Goal: Check status

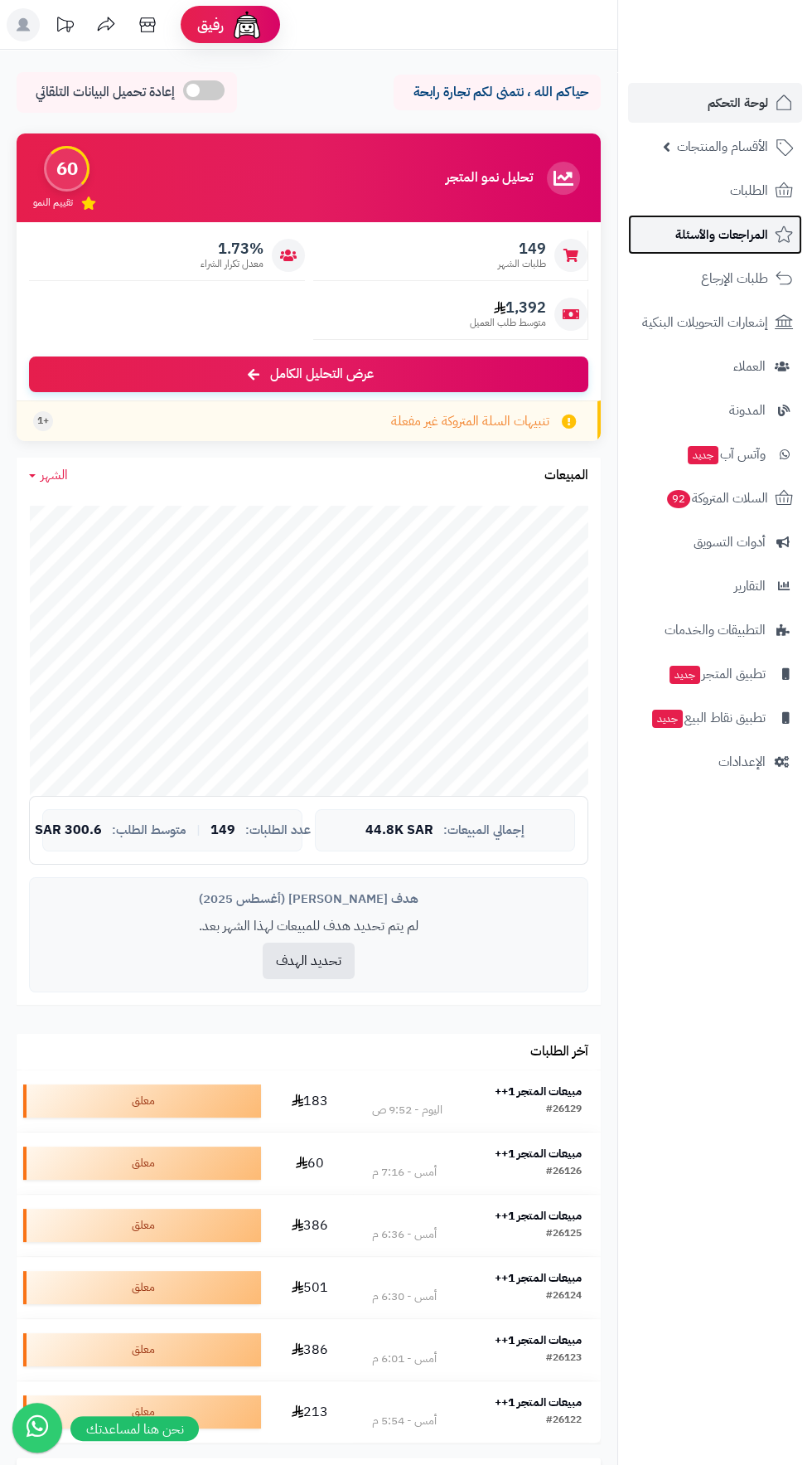
click at [711, 217] on link "المراجعات والأسئلة" at bounding box center [716, 234] width 174 height 40
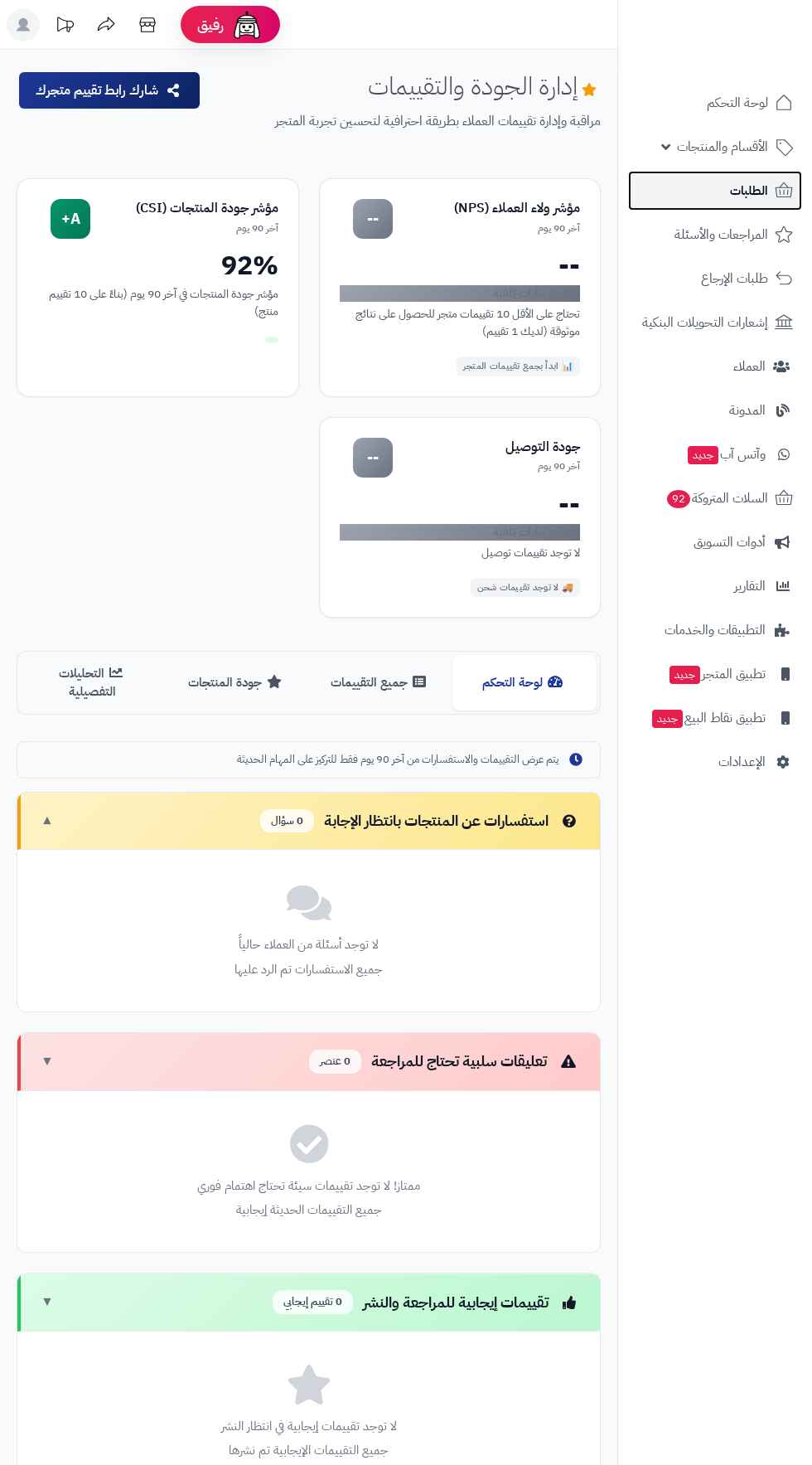
click at [727, 180] on link "الطلبات" at bounding box center [716, 190] width 174 height 40
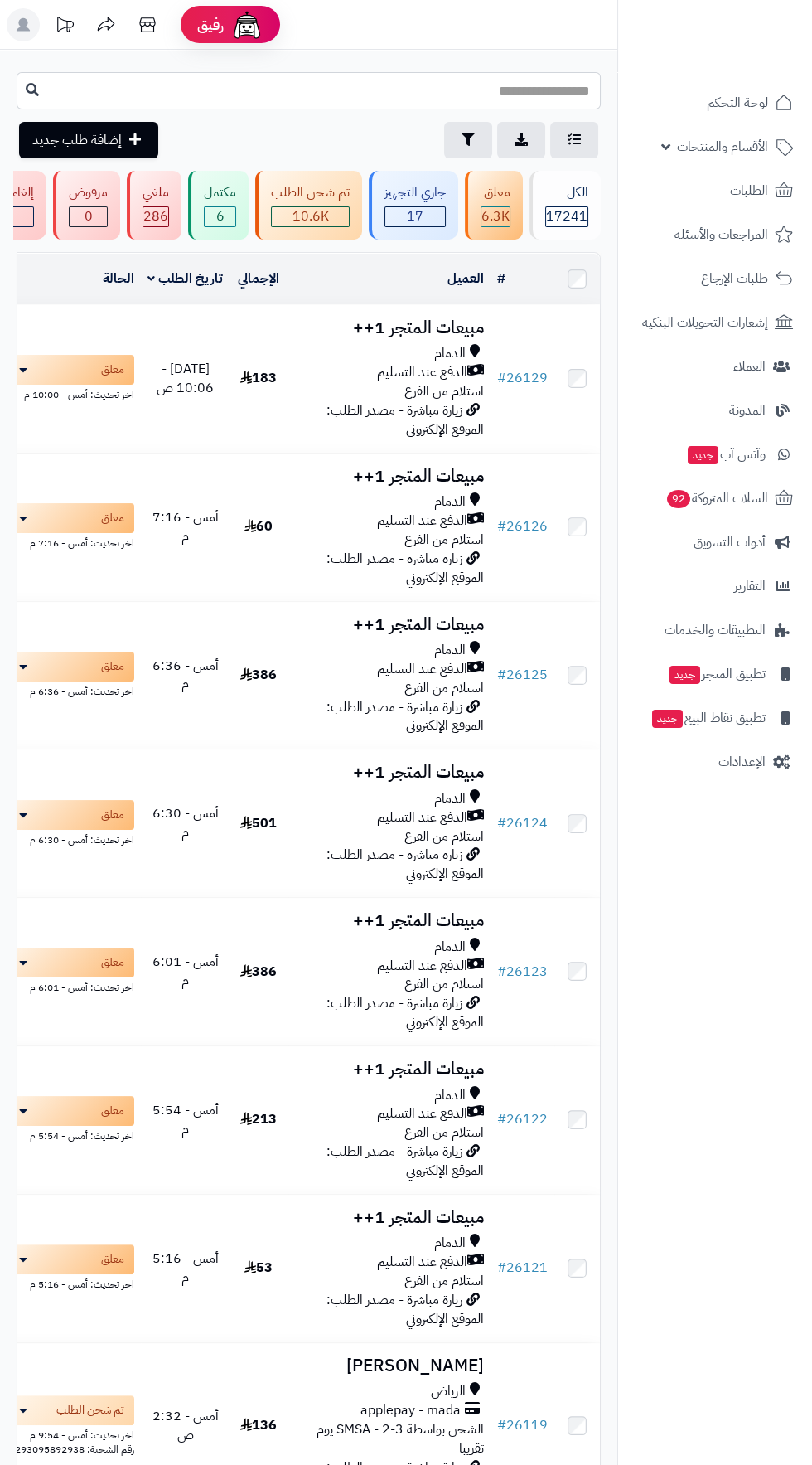
click at [377, 90] on input "text" at bounding box center [308, 91] width 584 height 38
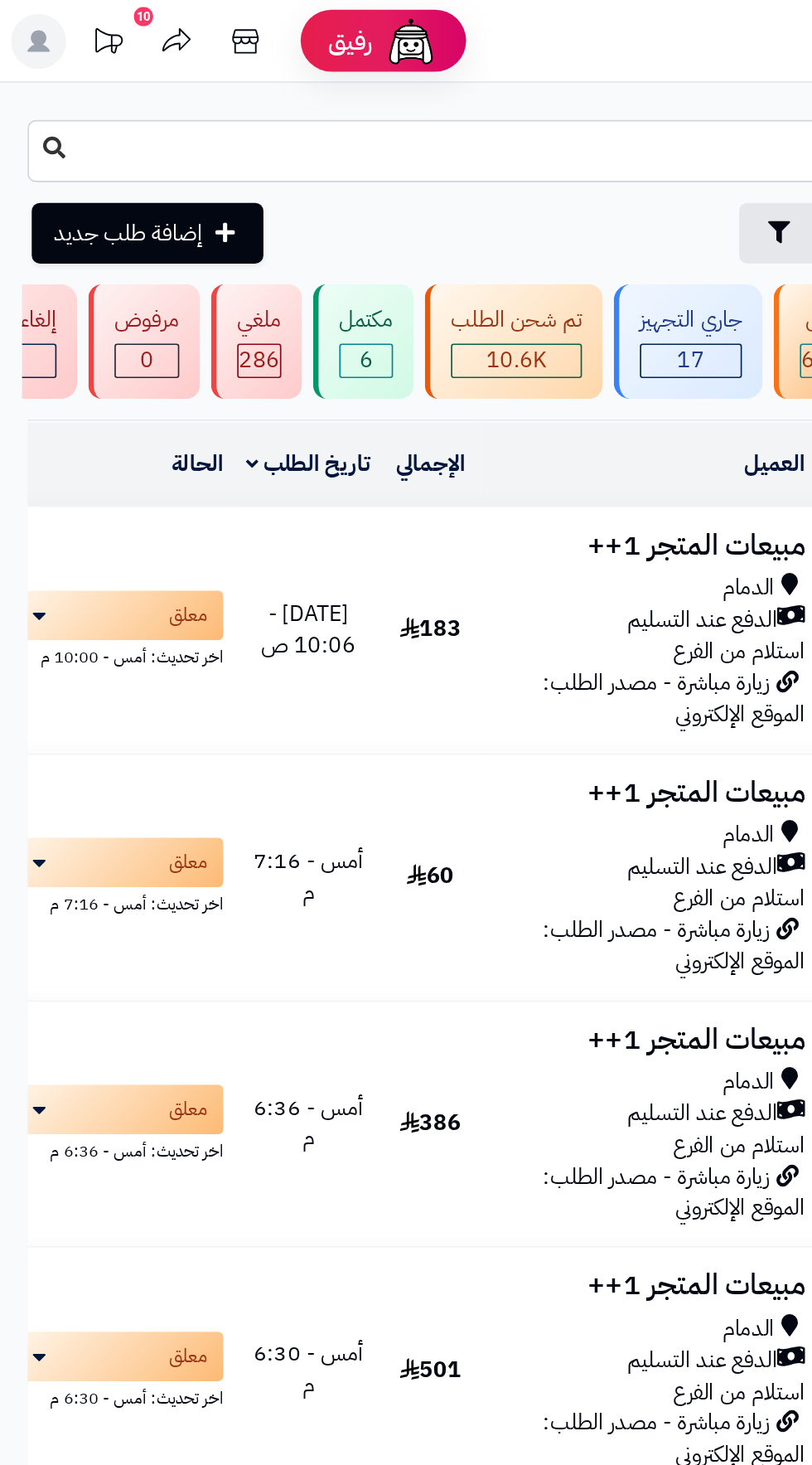
type input "*****"
click at [32, 89] on icon at bounding box center [32, 89] width 14 height 14
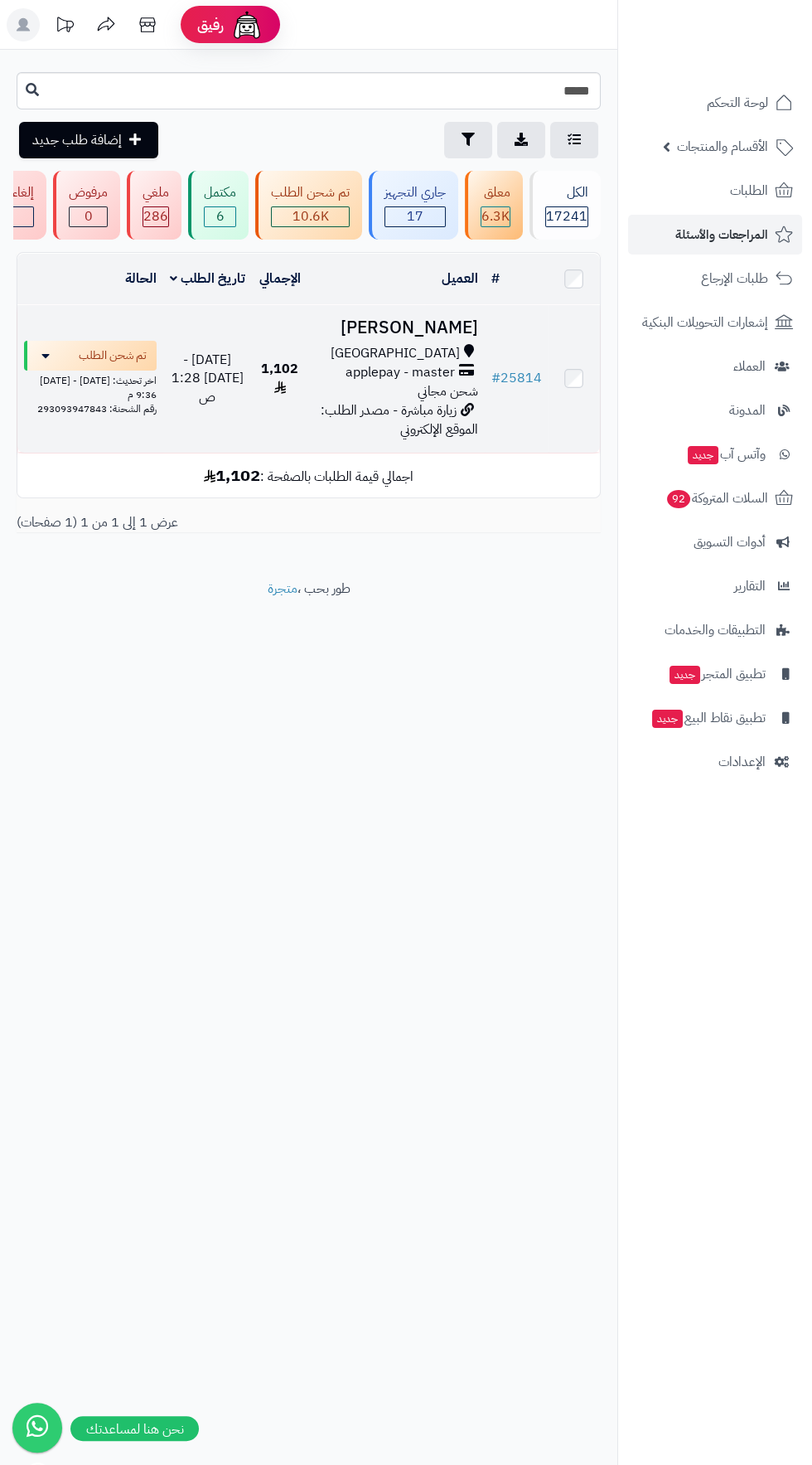
click at [417, 330] on h3 "[PERSON_NAME]" at bounding box center [396, 328] width 163 height 19
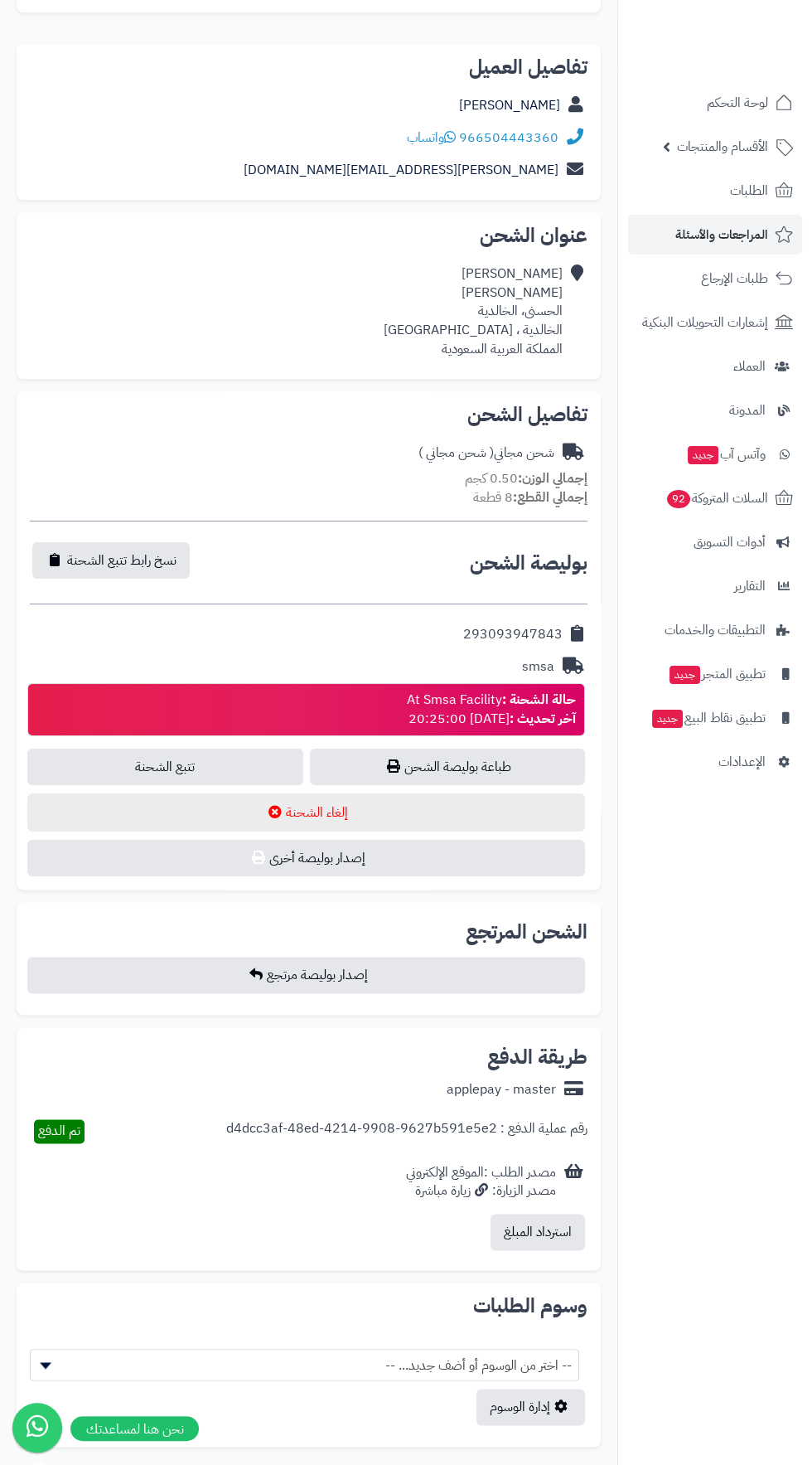
scroll to position [2980, 0]
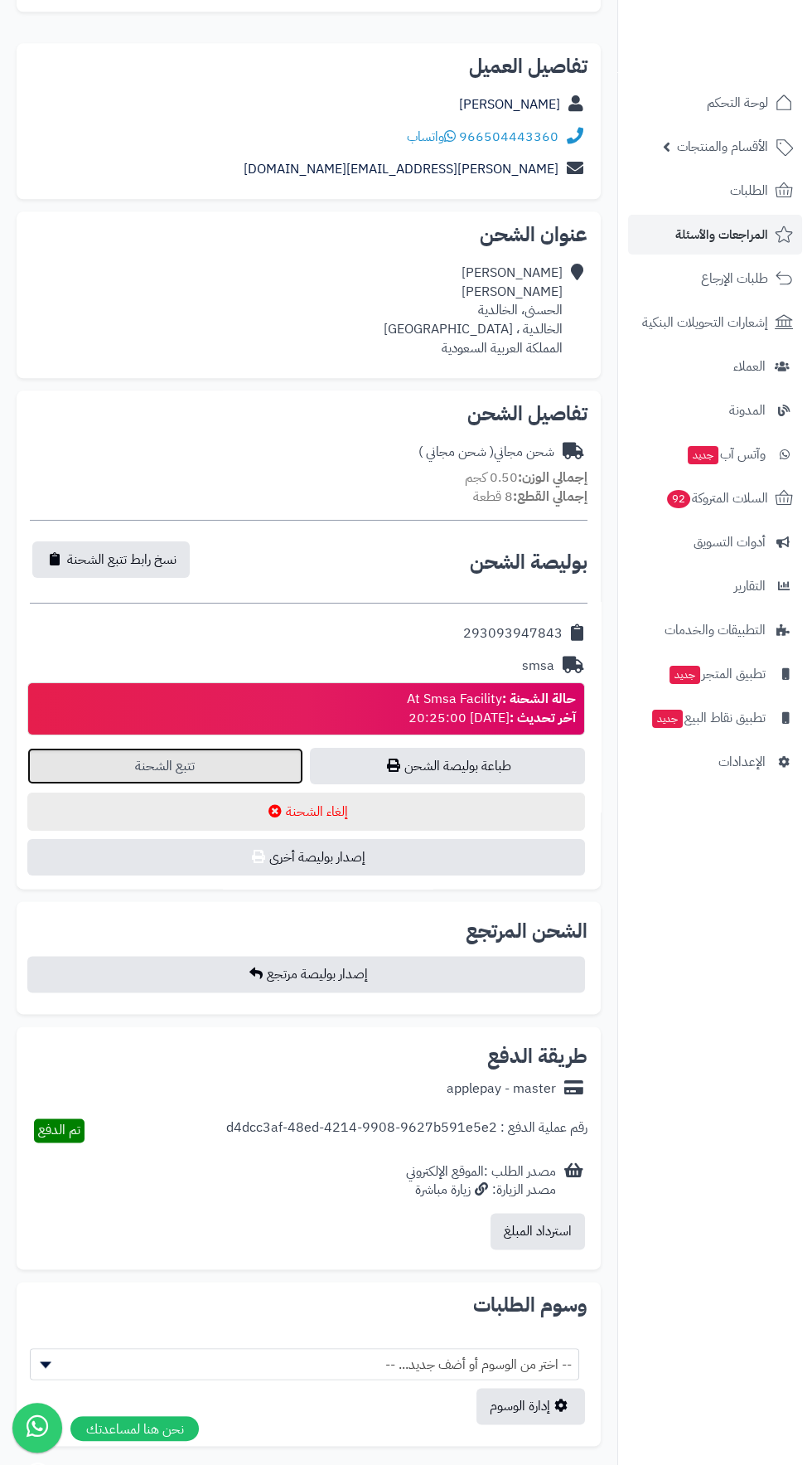
click at [248, 769] on link "تتبع الشحنة" at bounding box center [165, 765] width 276 height 37
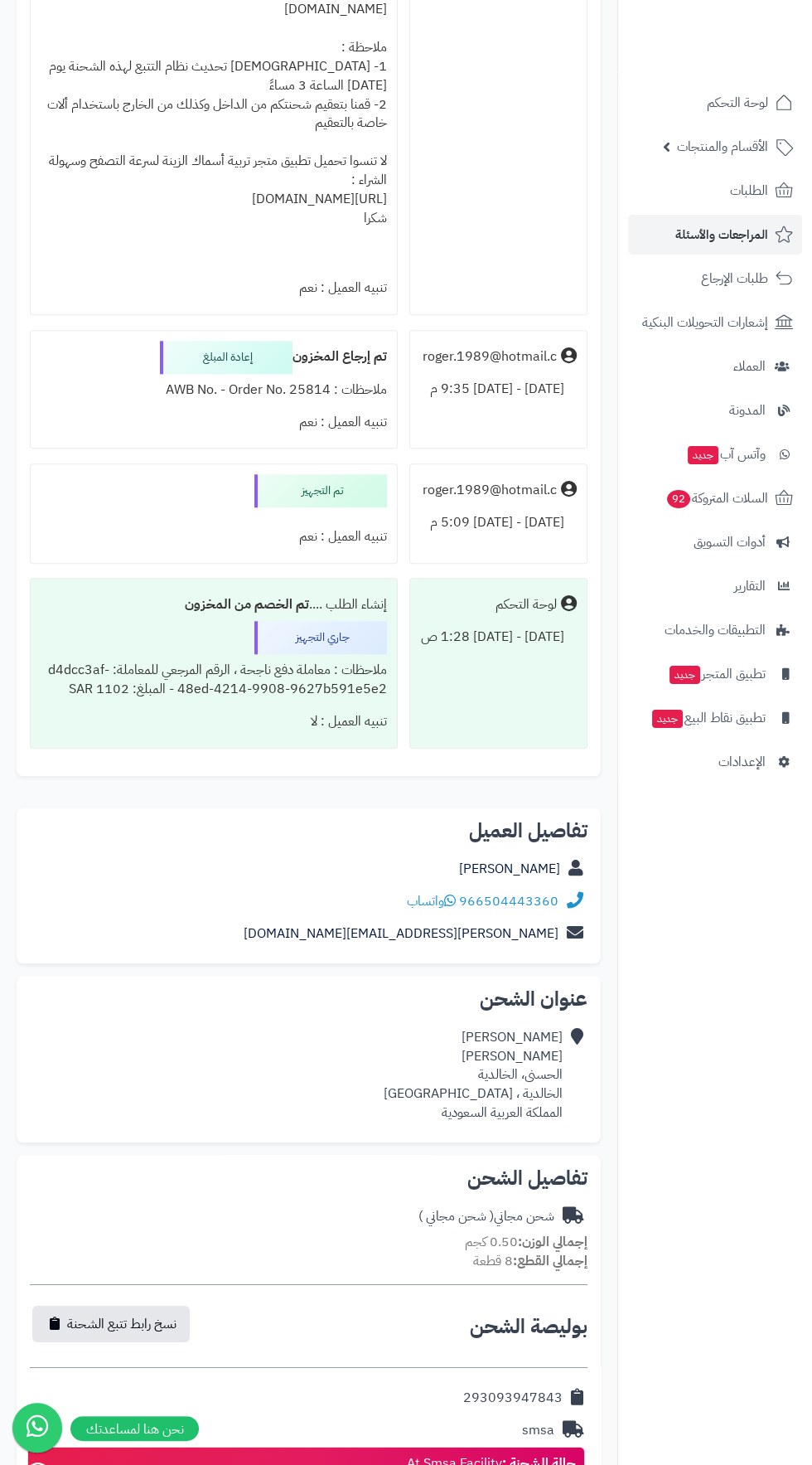
scroll to position [2276, 0]
